Goal: Information Seeking & Learning: Learn about a topic

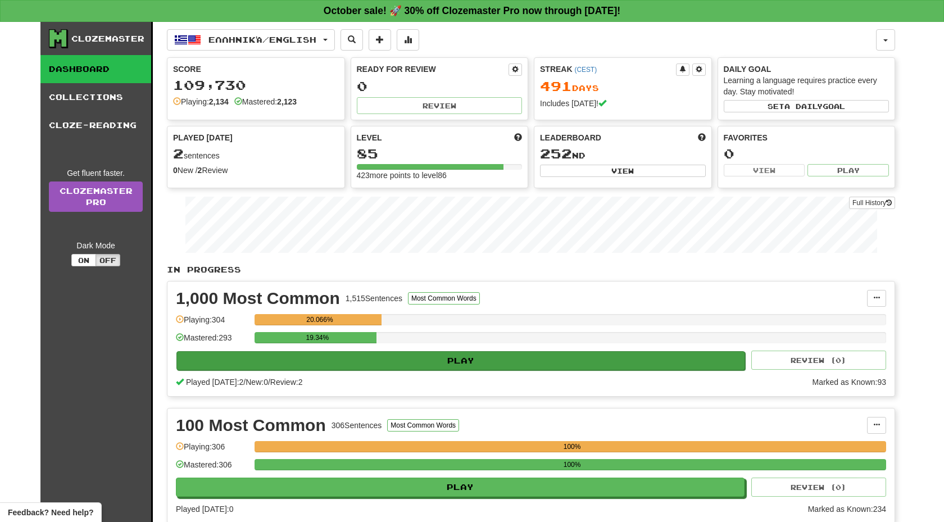
click at [374, 354] on button "Play" at bounding box center [460, 360] width 569 height 19
select select "**"
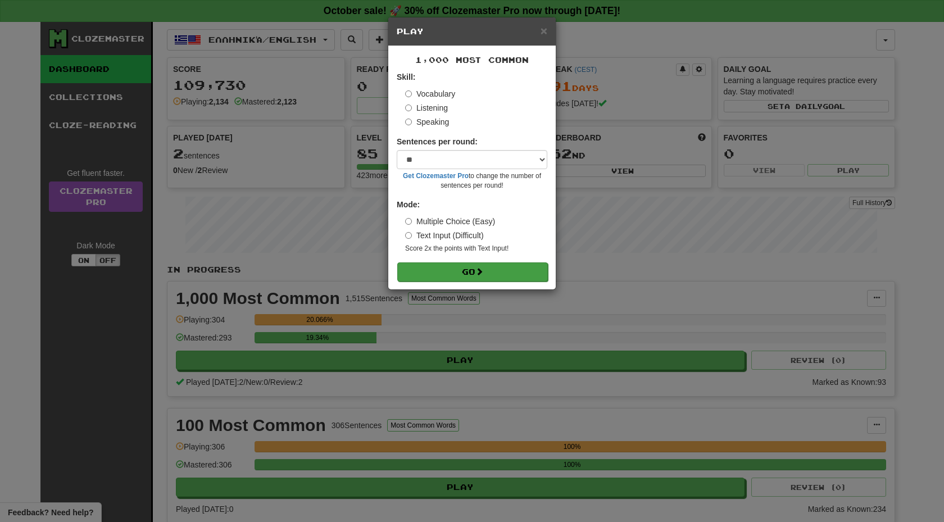
click at [473, 276] on button "Go" at bounding box center [472, 271] width 151 height 19
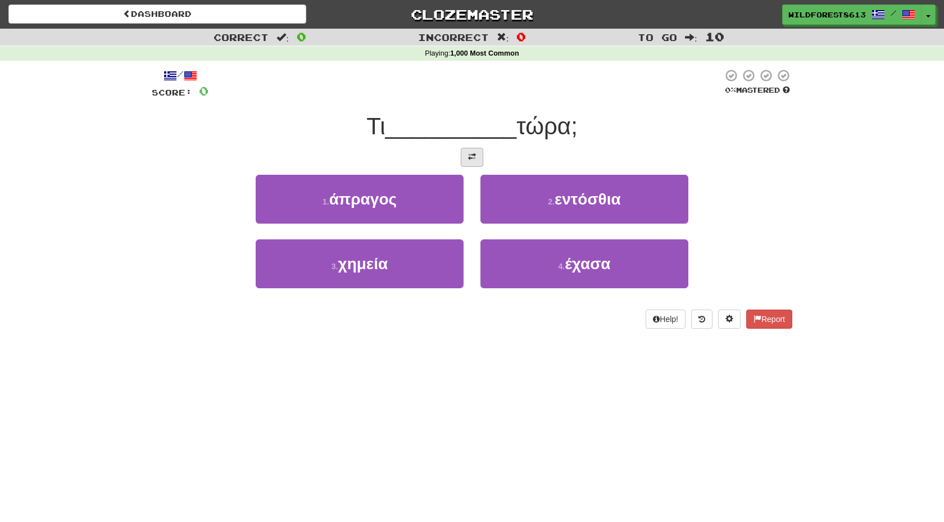
click at [475, 164] on button at bounding box center [472, 157] width 22 height 19
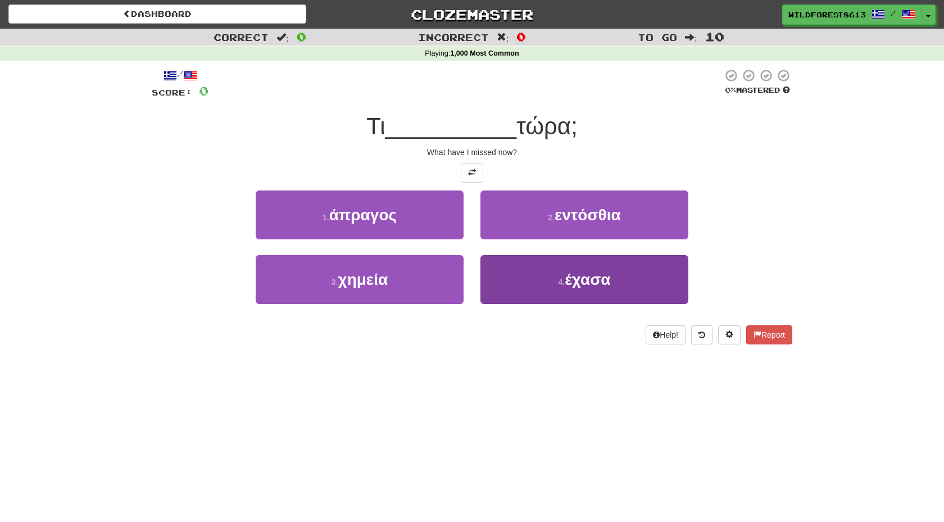
click at [530, 284] on button "4 . έχασα" at bounding box center [584, 279] width 208 height 49
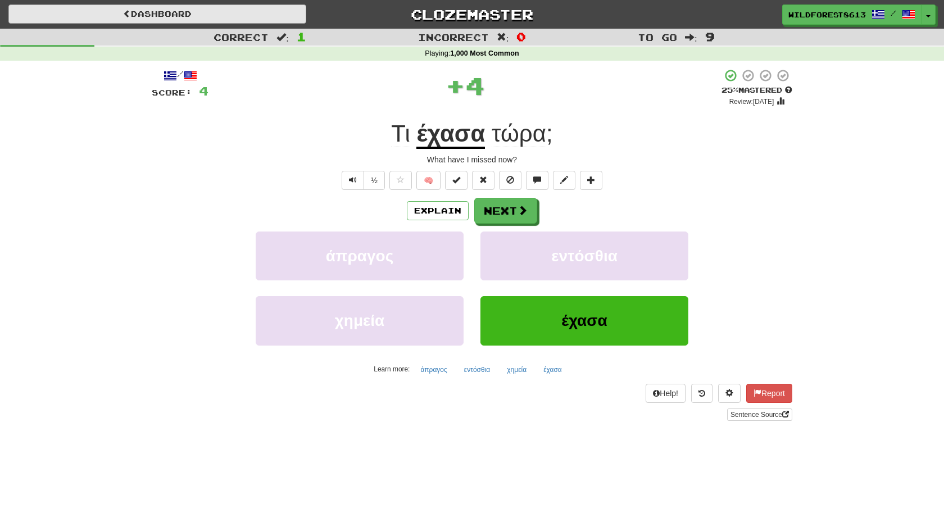
click at [176, 4] on link "Dashboard" at bounding box center [157, 13] width 298 height 19
